Goal: Task Accomplishment & Management: Complete application form

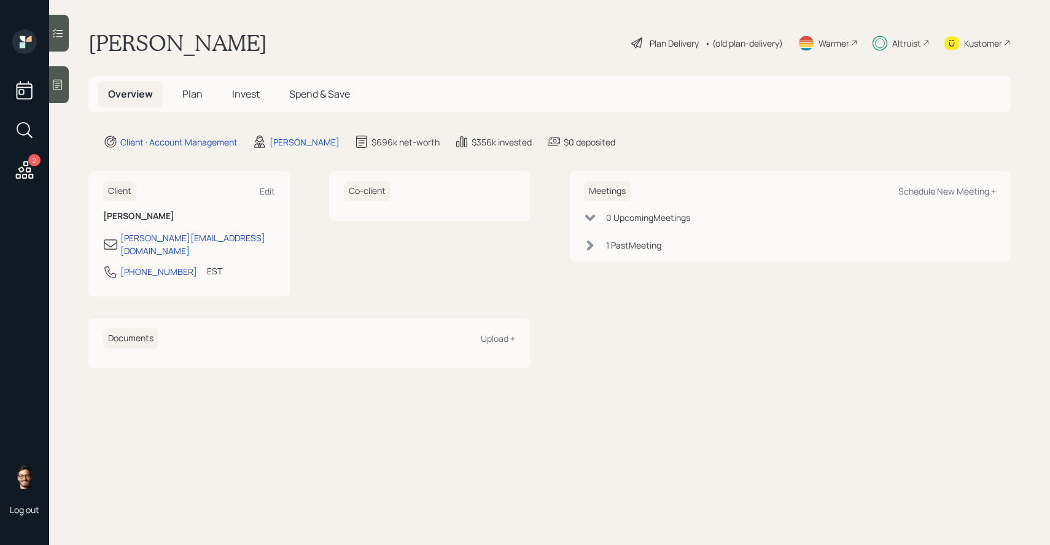
click at [893, 47] on div "Altruist" at bounding box center [907, 43] width 29 height 13
click at [676, 47] on div "Plan Delivery" at bounding box center [674, 43] width 49 height 13
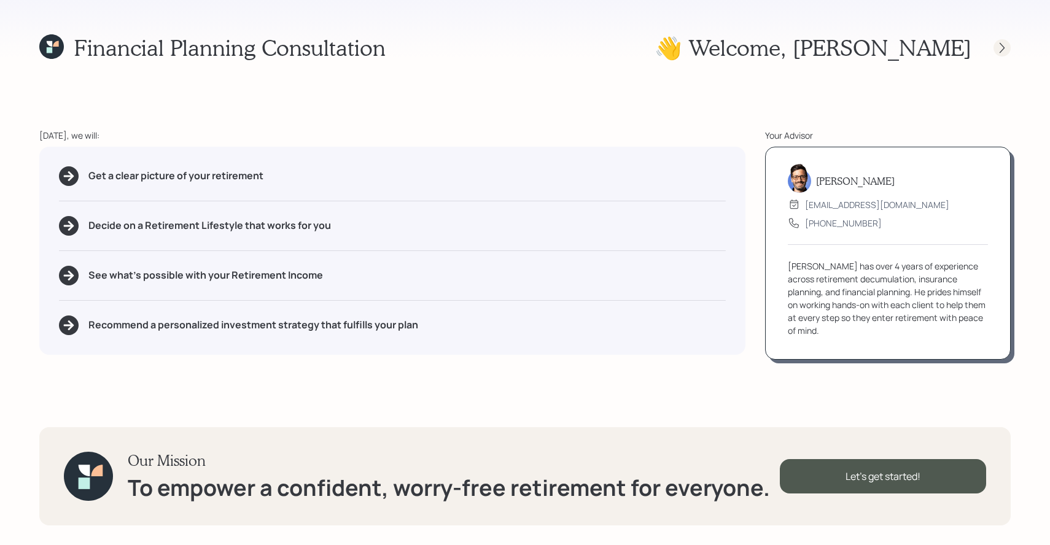
click at [998, 52] on icon at bounding box center [1002, 48] width 12 height 12
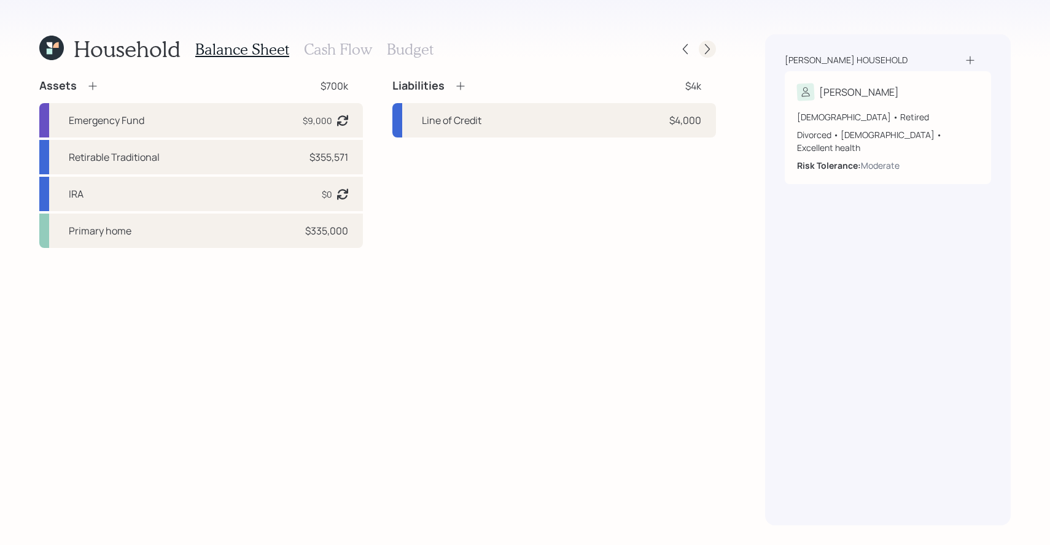
click at [711, 52] on icon at bounding box center [708, 49] width 12 height 12
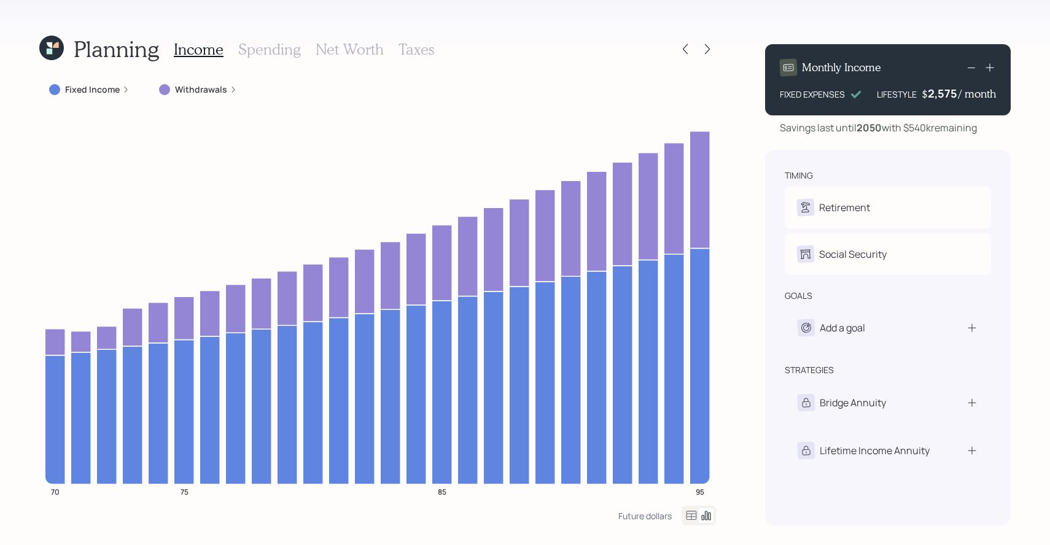
click at [198, 84] on label "Withdrawals" at bounding box center [201, 90] width 52 height 12
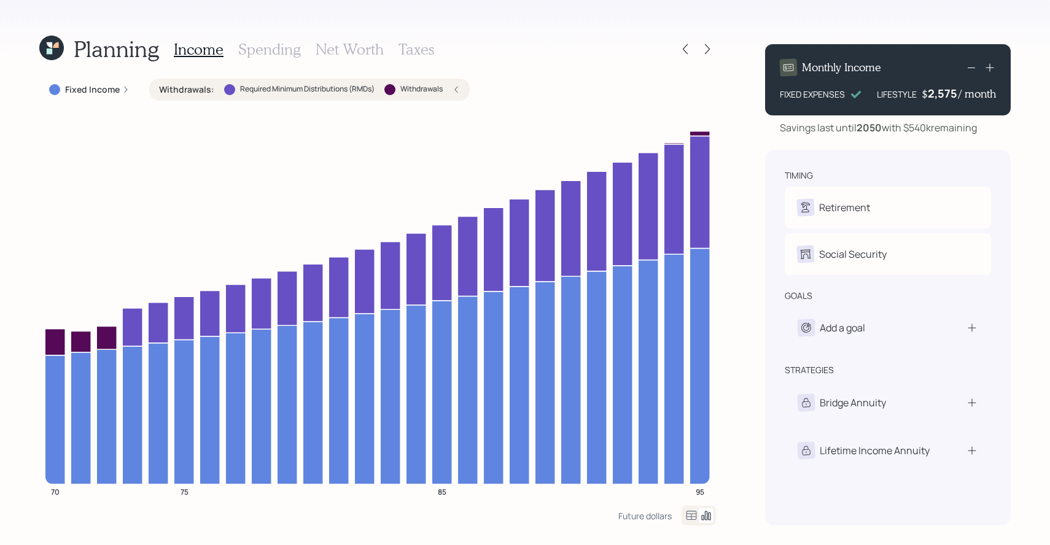
click at [260, 45] on h3 "Spending" at bounding box center [269, 50] width 63 height 18
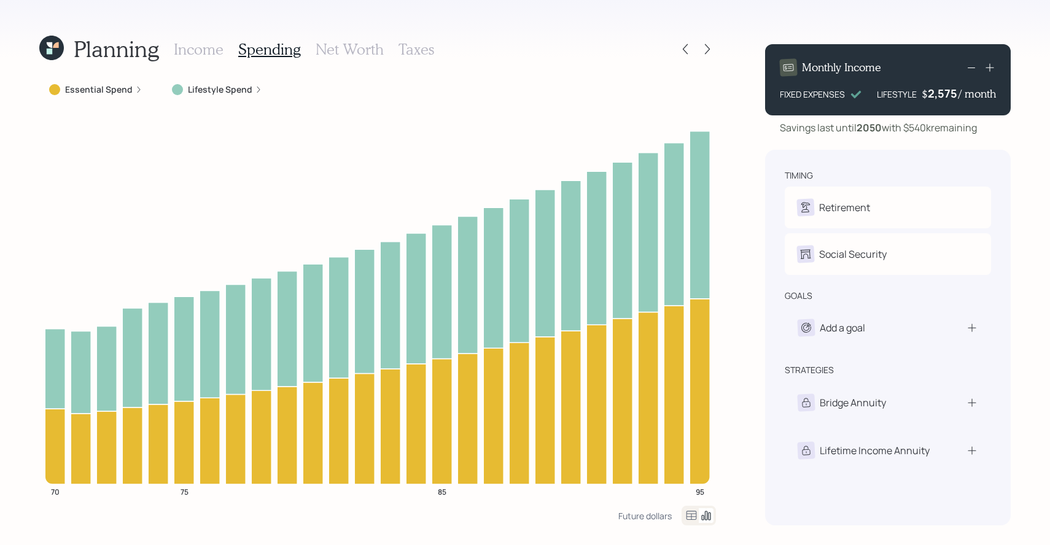
click at [203, 87] on label "Lifestyle Spend" at bounding box center [220, 90] width 65 height 12
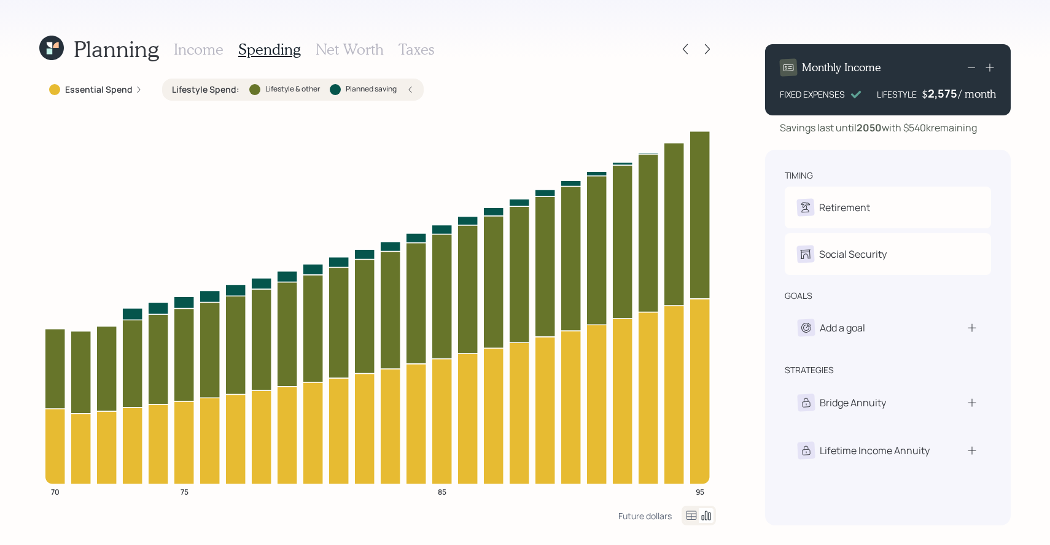
click at [198, 57] on h3 "Income" at bounding box center [199, 50] width 50 height 18
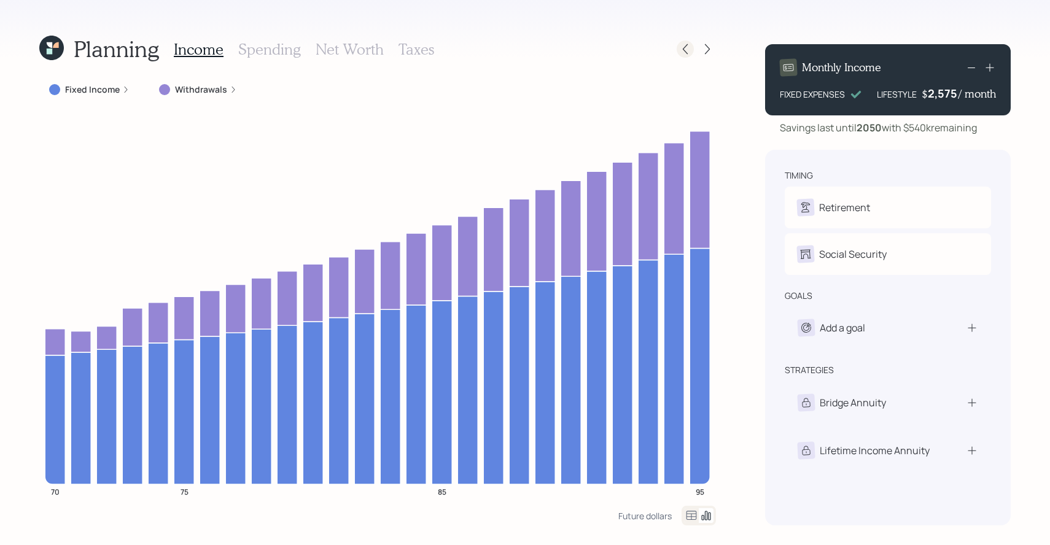
click at [683, 47] on icon at bounding box center [685, 49] width 12 height 12
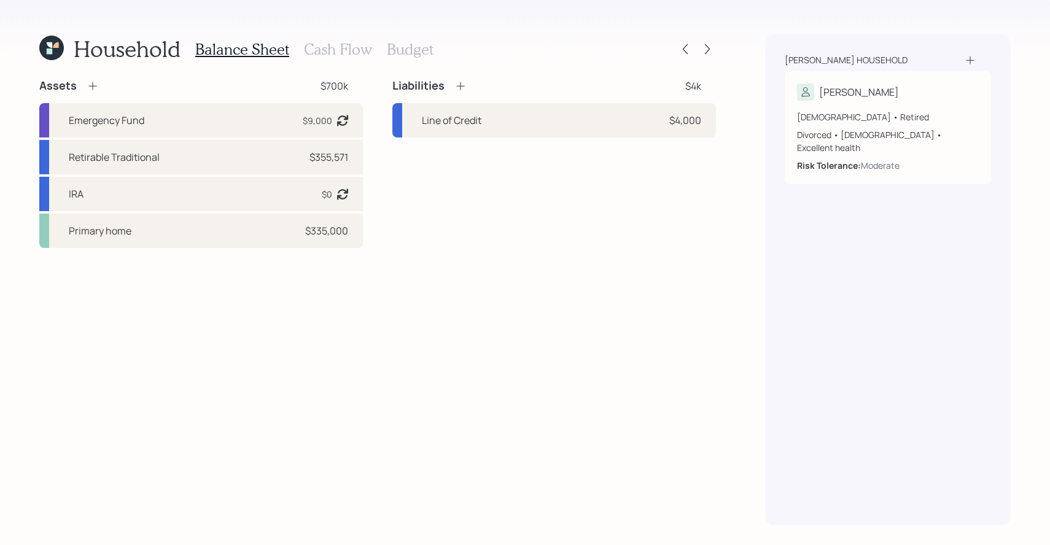
click at [340, 53] on h3 "Cash Flow" at bounding box center [338, 50] width 68 height 18
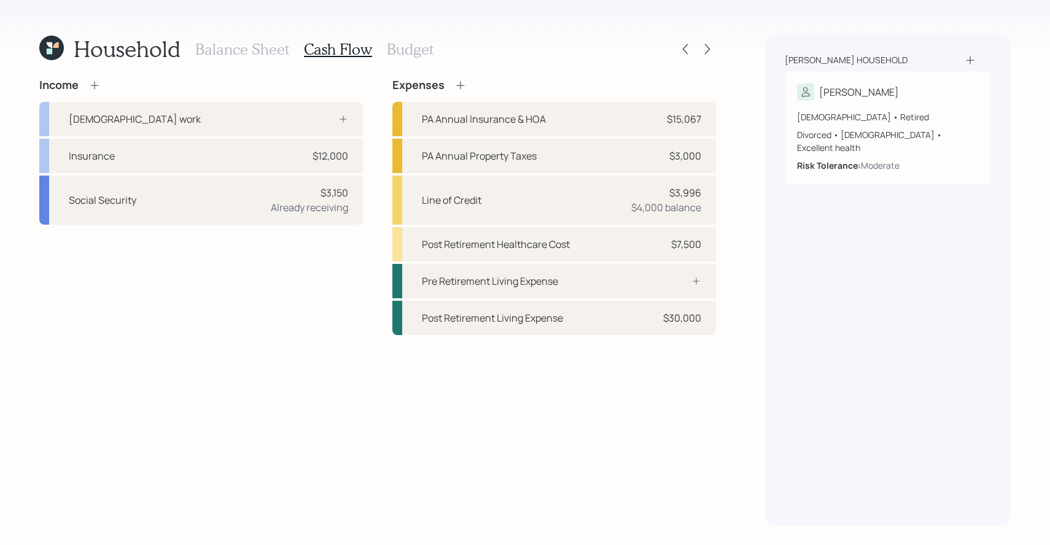
click at [975, 60] on icon at bounding box center [970, 60] width 12 height 12
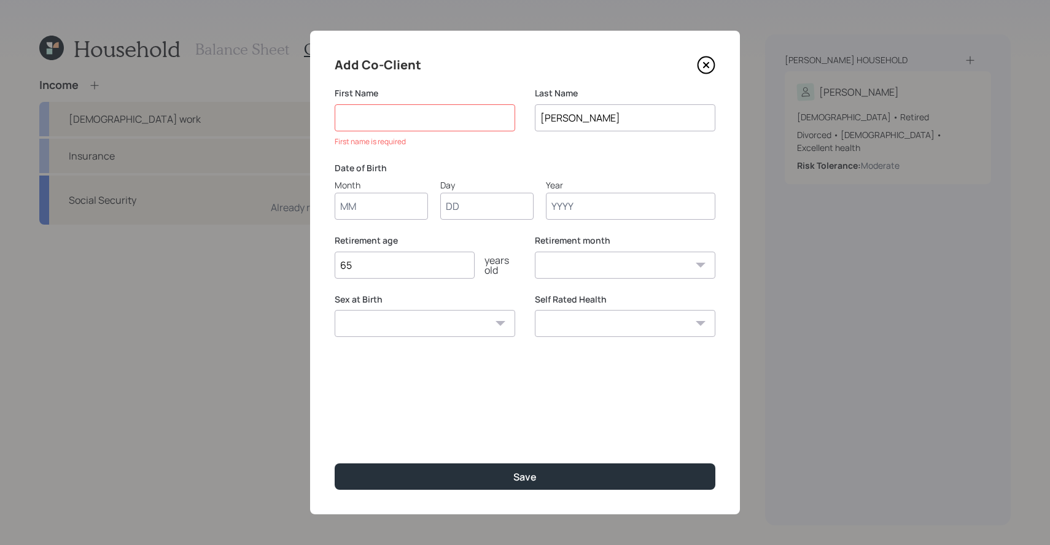
click at [714, 65] on icon at bounding box center [706, 65] width 18 height 18
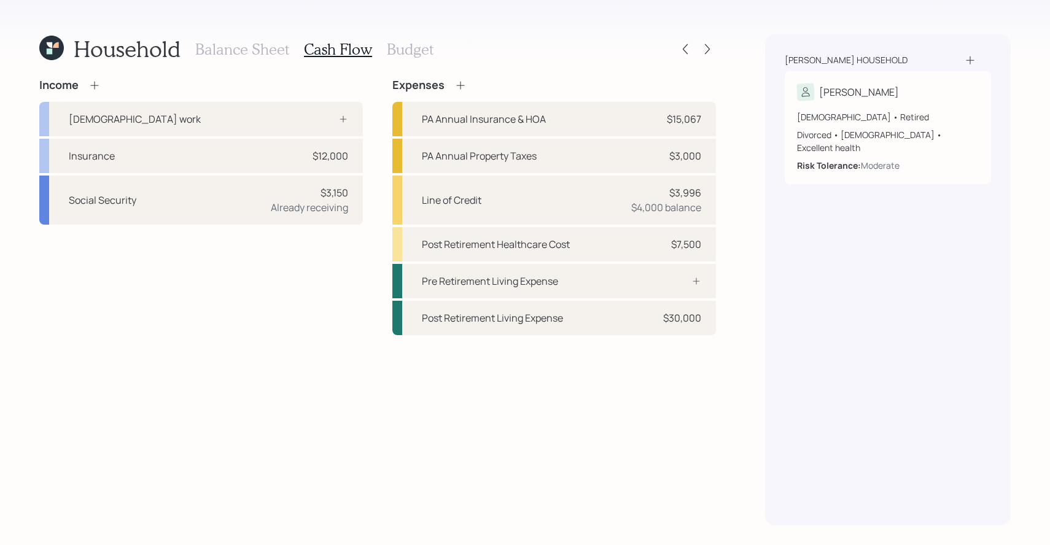
click at [459, 88] on icon at bounding box center [460, 85] width 8 height 8
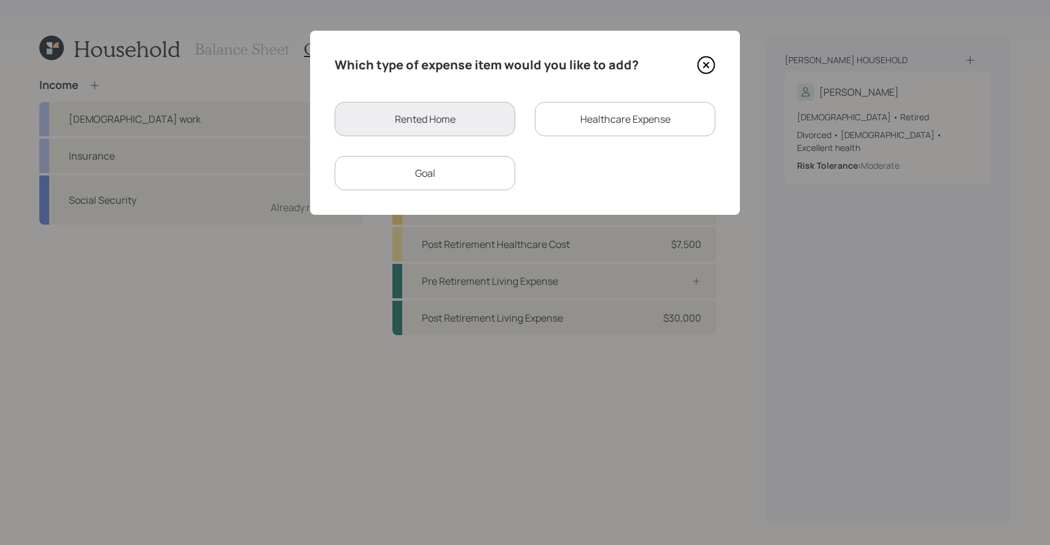
click at [453, 173] on div "Goal" at bounding box center [425, 173] width 181 height 34
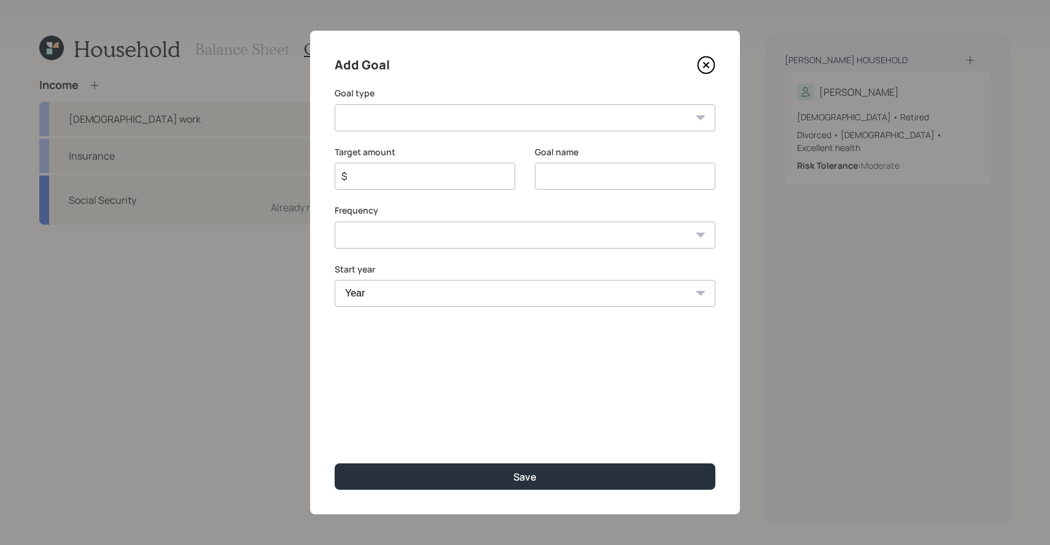
click at [429, 172] on input "$" at bounding box center [420, 176] width 160 height 15
type input "$ 2,000"
click at [445, 114] on select "Create an emergency fund Donate to charity Purchase a home Make a purchase Supp…" at bounding box center [525, 117] width 381 height 27
click at [421, 238] on select "One time Every 1 year Every 2 years Every 3 years Every 4 years Every 5 years E…" at bounding box center [525, 235] width 381 height 27
select select "0"
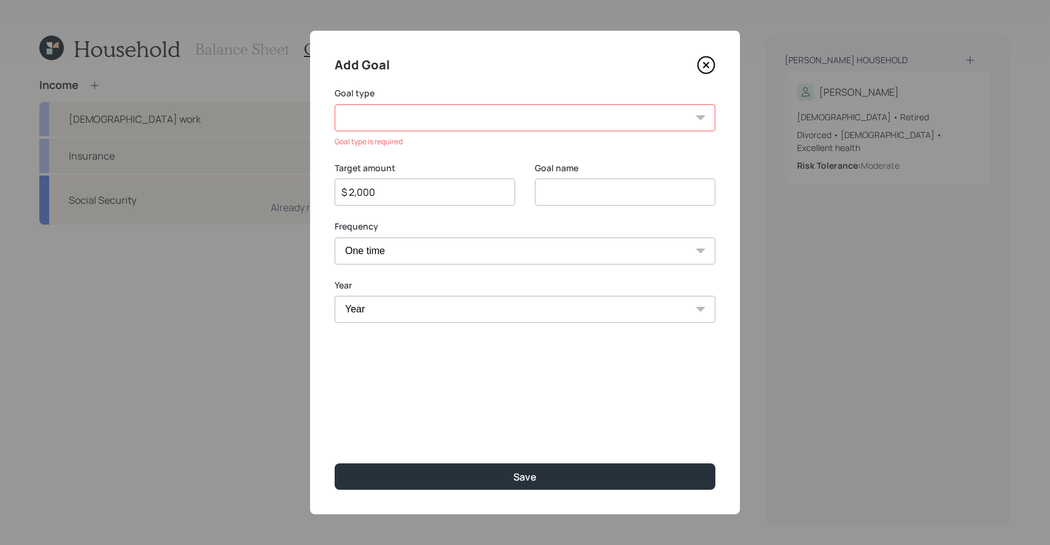
click at [480, 307] on select "Year [DATE] 2026 2027 2028 2029 2030 2031 2032 2033 2034 2035 2036 2037 2038 20…" at bounding box center [525, 309] width 381 height 27
select select "2025"
click at [579, 189] on input at bounding box center [625, 192] width 181 height 27
type input "8/25 Distribution"
click at [531, 115] on select "Create an emergency fund Donate to charity Purchase a home Make a purchase Supp…" at bounding box center [525, 117] width 381 height 27
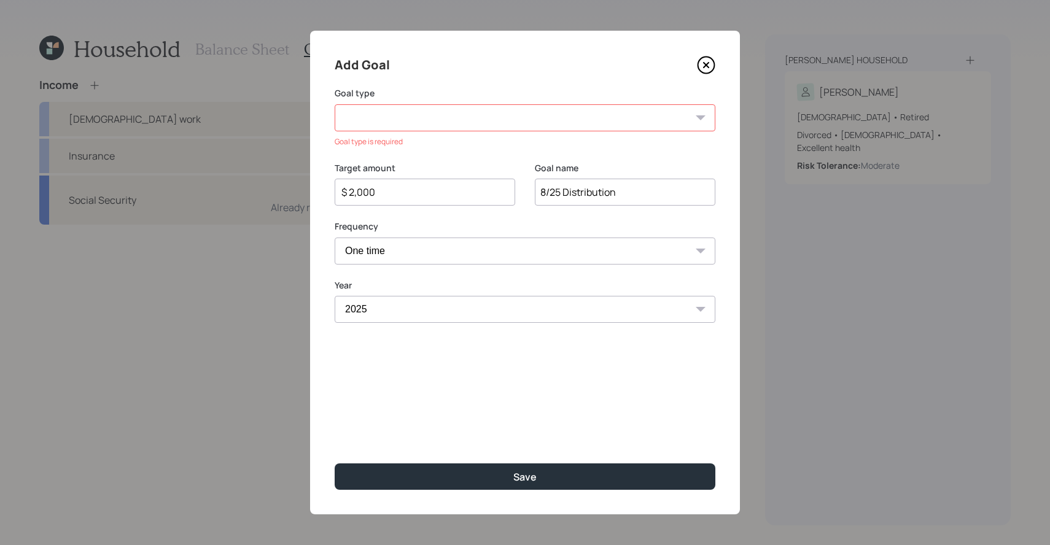
select select "emergency_fund"
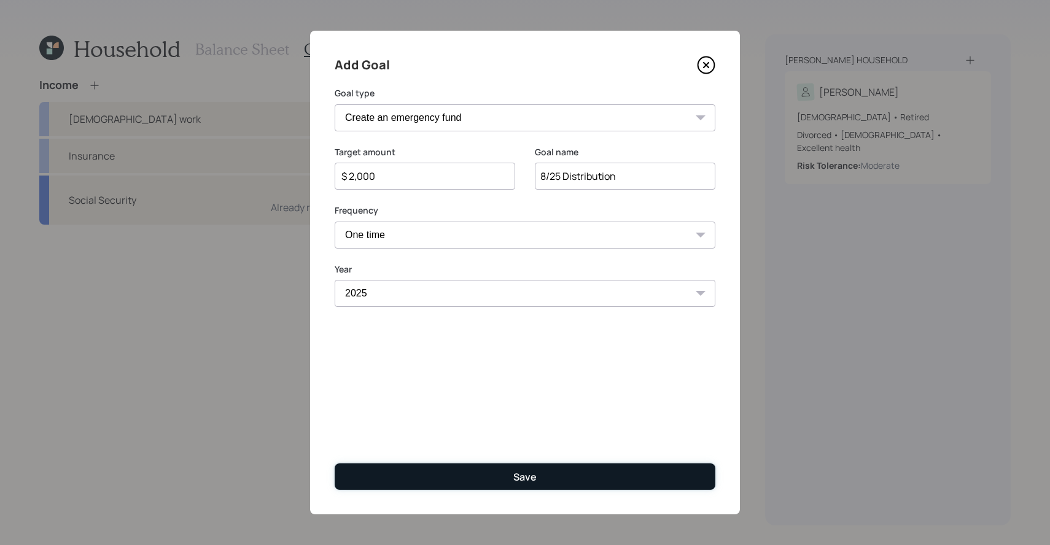
click at [513, 479] on button "Save" at bounding box center [525, 477] width 381 height 26
type input "$"
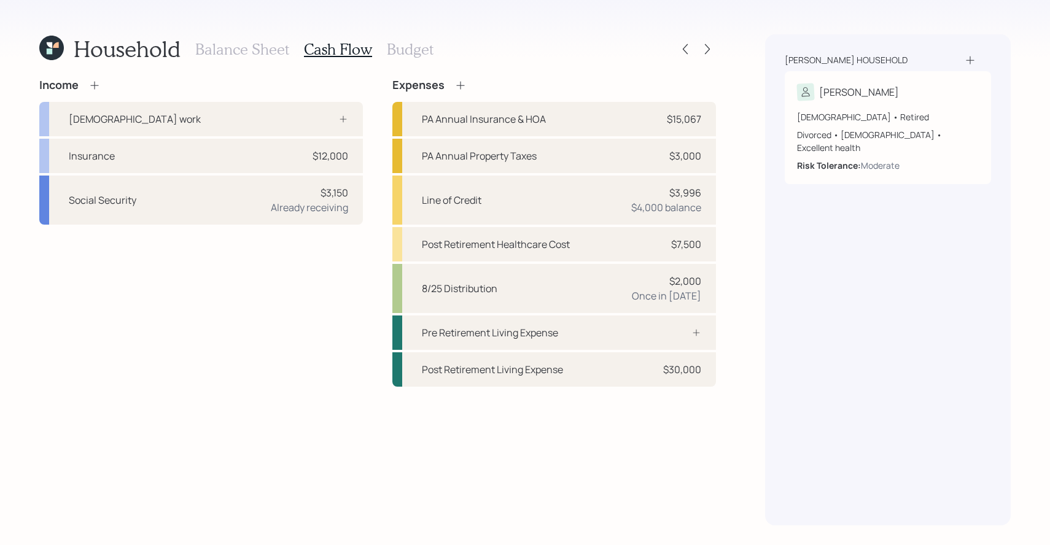
click at [55, 44] on icon at bounding box center [56, 45] width 6 height 6
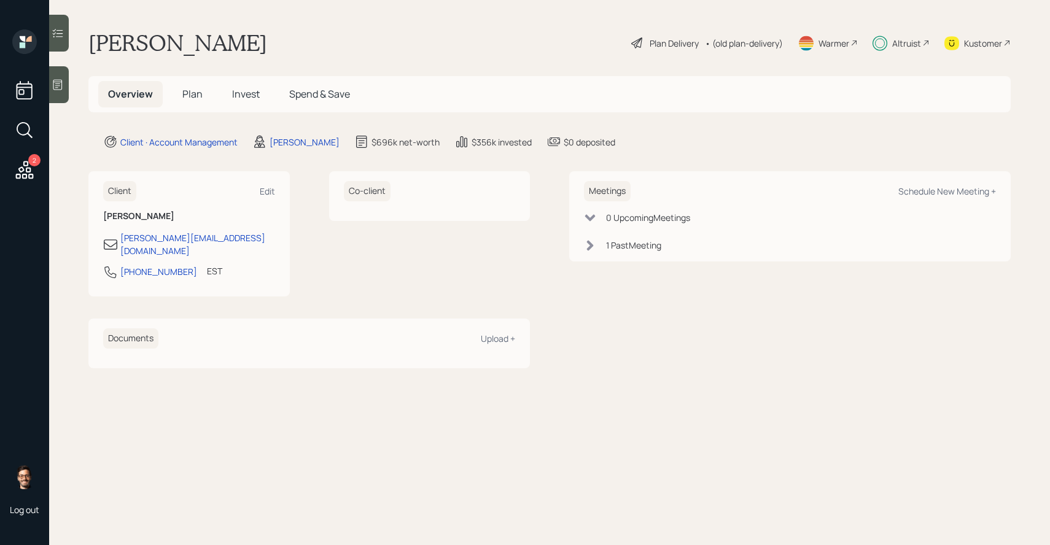
click at [244, 98] on span "Invest" at bounding box center [246, 94] width 28 height 14
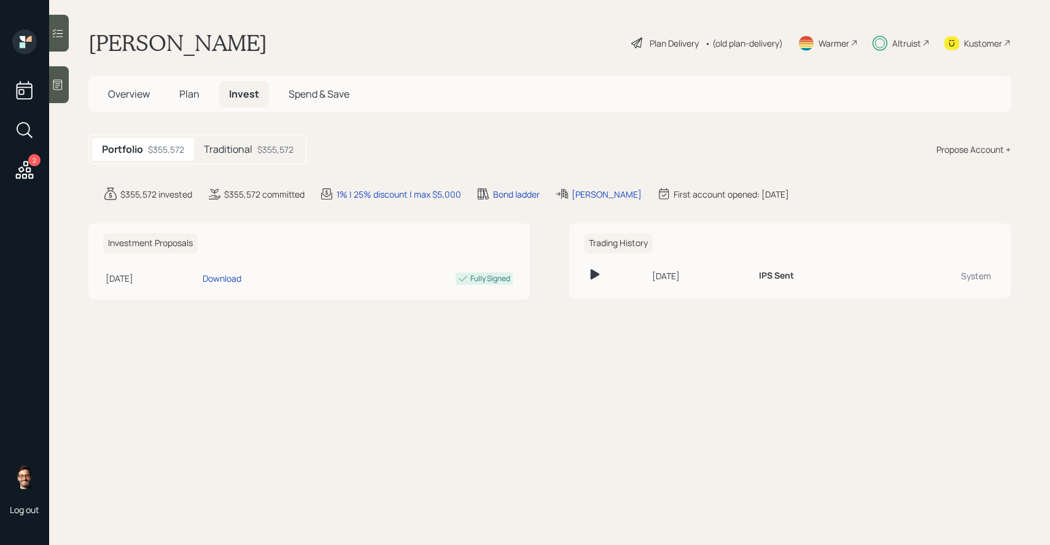
click at [244, 147] on h5 "Traditional" at bounding box center [228, 150] width 49 height 12
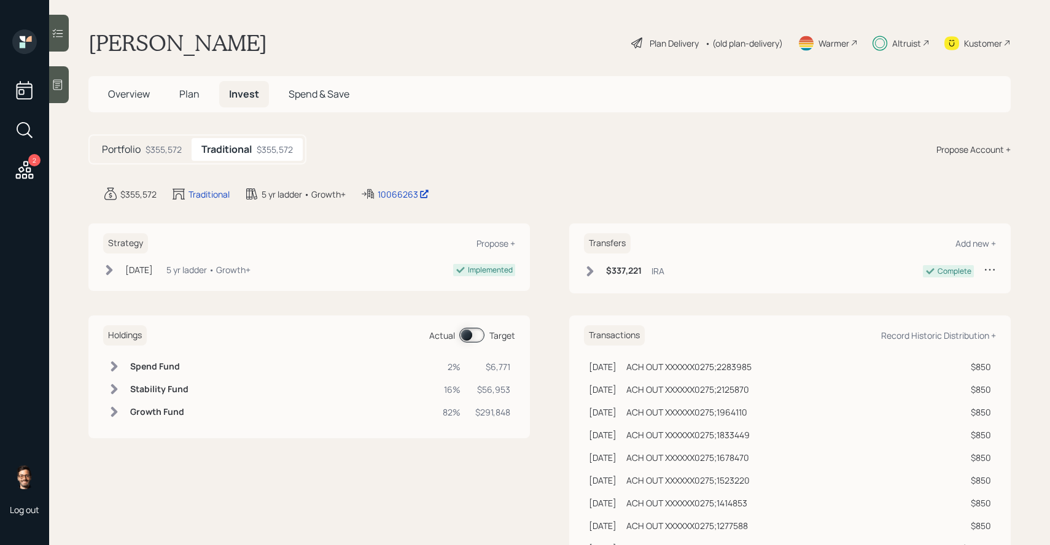
click at [466, 330] on span at bounding box center [471, 335] width 25 height 15
